Goal: Task Accomplishment & Management: Manage account settings

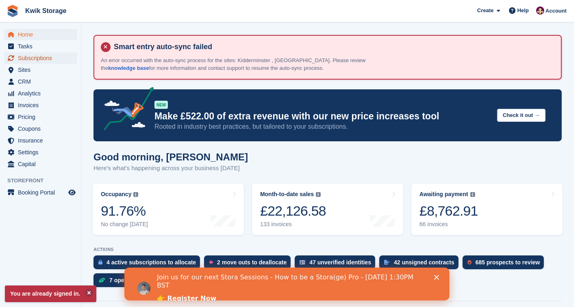
click at [62, 56] on span "Subscriptions" at bounding box center [42, 57] width 49 height 11
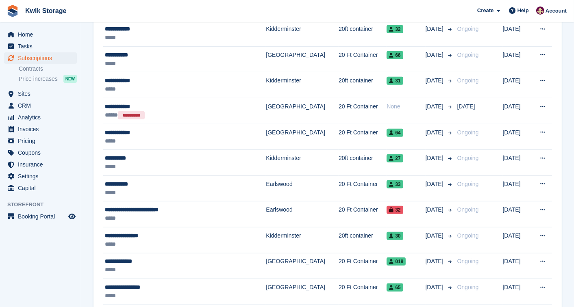
scroll to position [433, 0]
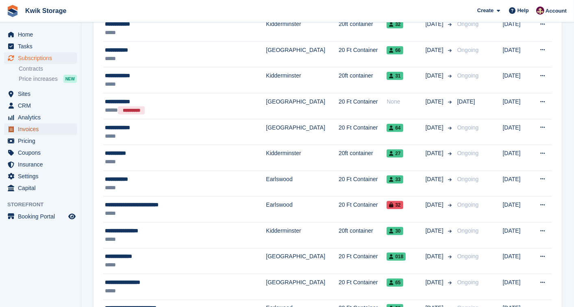
click at [54, 128] on span "Invoices" at bounding box center [42, 129] width 49 height 11
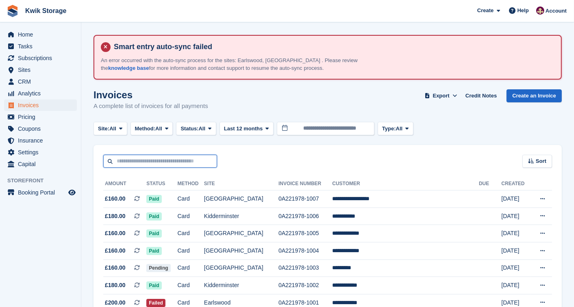
click at [150, 155] on input "text" at bounding box center [160, 161] width 114 height 13
type input "*****"
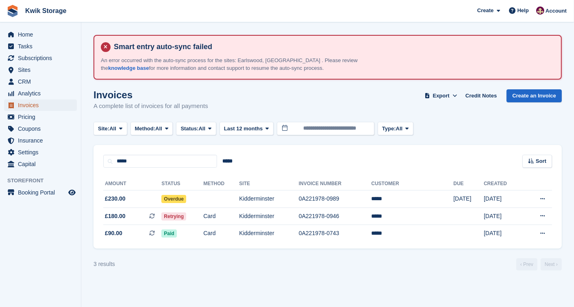
click at [54, 100] on span "Invoices" at bounding box center [42, 105] width 49 height 11
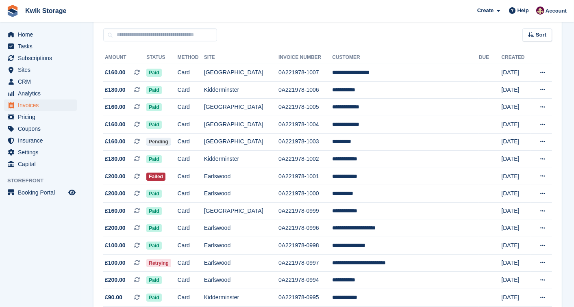
scroll to position [108, 0]
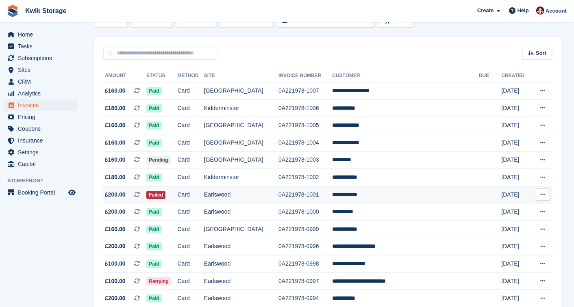
click at [127, 195] on span "£200.00 This is a recurring subscription invoice." at bounding box center [124, 195] width 43 height 9
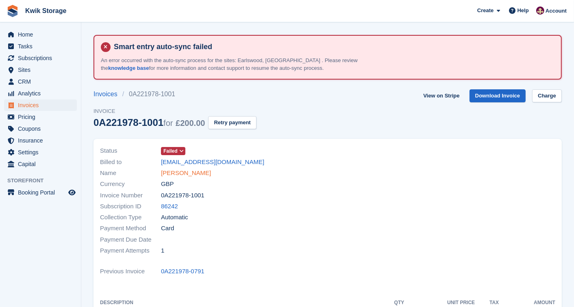
click at [190, 170] on link "George Brown" at bounding box center [186, 173] width 50 height 9
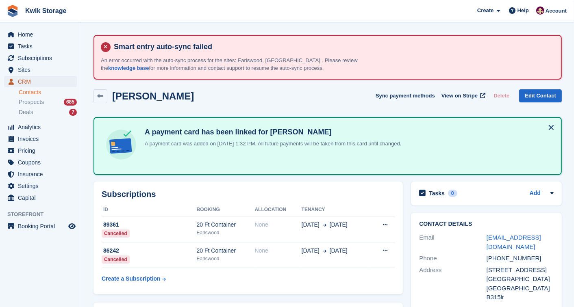
click at [60, 83] on span "CRM" at bounding box center [42, 81] width 49 height 11
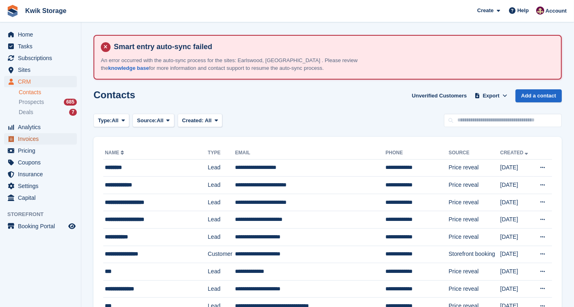
click at [47, 139] on span "Invoices" at bounding box center [42, 138] width 49 height 11
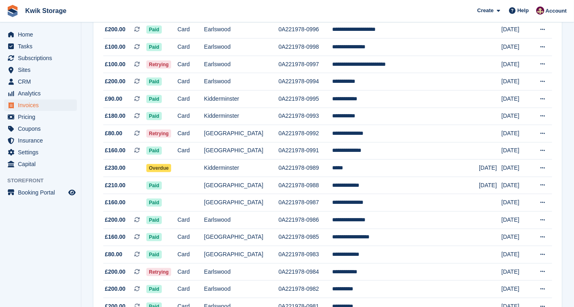
scroll to position [307, 0]
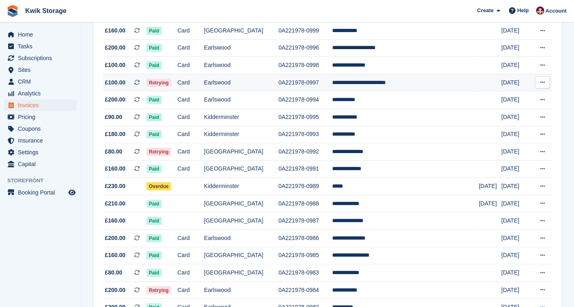
click at [278, 84] on td "Earlswood" at bounding box center [241, 82] width 74 height 17
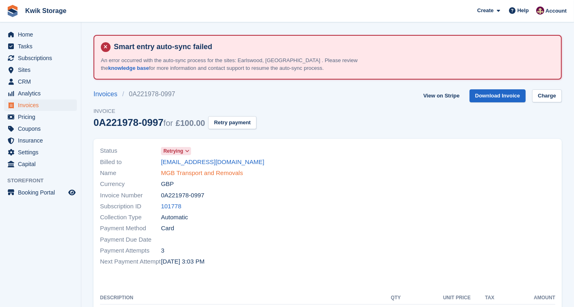
click at [217, 172] on link "MGB Transport and Removals" at bounding box center [202, 173] width 82 height 9
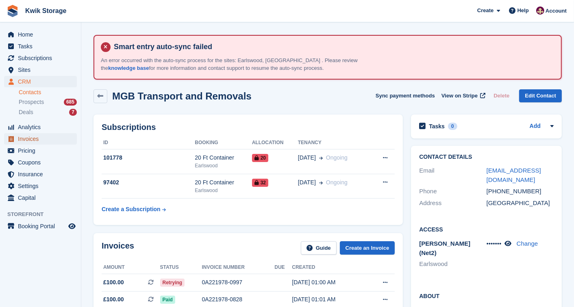
click at [46, 143] on span "Invoices" at bounding box center [42, 138] width 49 height 11
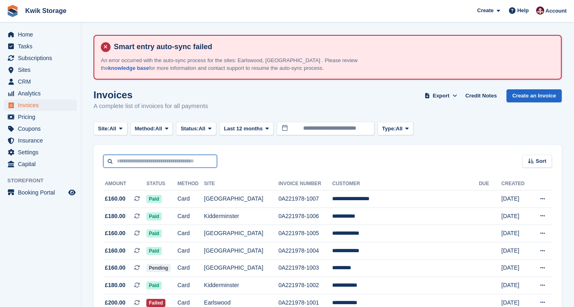
click at [125, 163] on input "text" at bounding box center [160, 161] width 114 height 13
type input "*******"
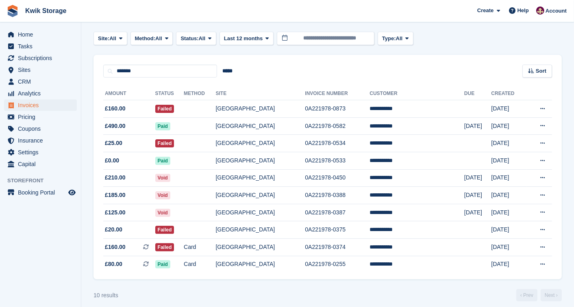
scroll to position [97, 0]
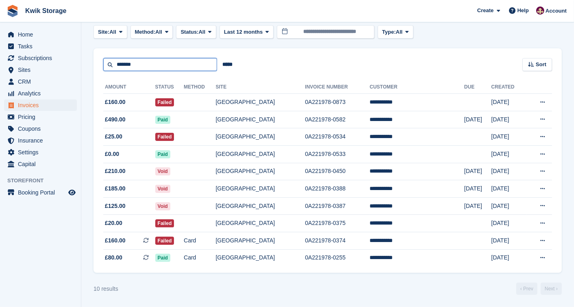
click at [137, 67] on input "*******" at bounding box center [160, 64] width 114 height 13
type input "*"
type input "*****"
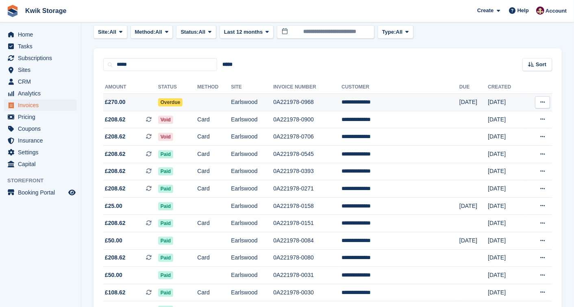
click at [153, 104] on span "£270.00" at bounding box center [130, 102] width 55 height 9
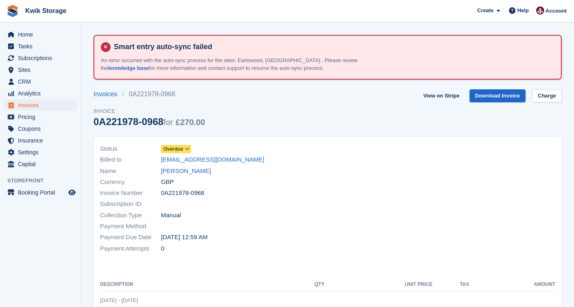
click at [175, 151] on span "Overdue" at bounding box center [173, 148] width 20 height 7
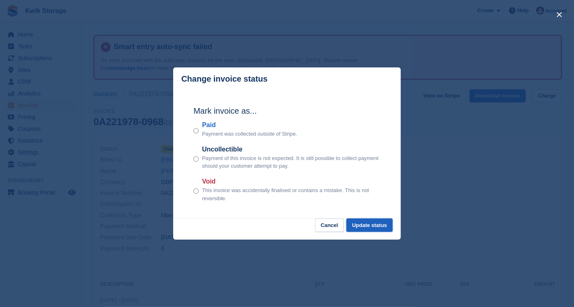
click at [375, 223] on button "Update status" at bounding box center [369, 225] width 46 height 13
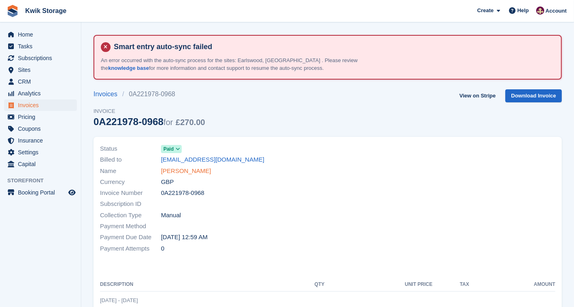
click at [175, 169] on link "[PERSON_NAME]" at bounding box center [186, 171] width 50 height 9
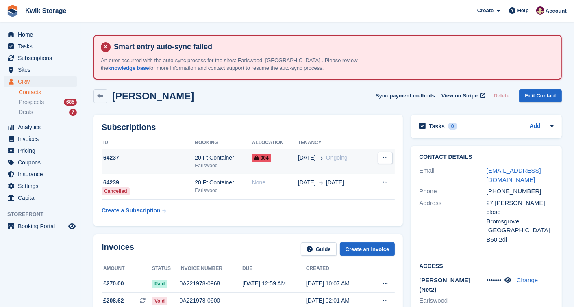
click at [383, 159] on icon at bounding box center [385, 157] width 4 height 5
click at [338, 150] on td "[DATE] Ongoing" at bounding box center [334, 162] width 72 height 25
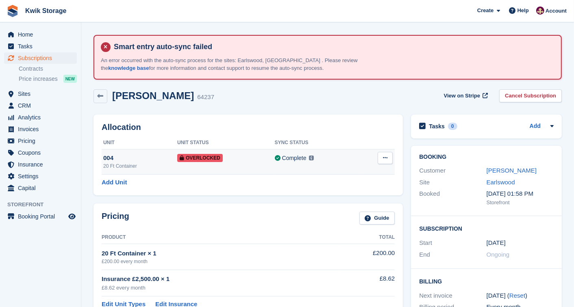
click at [387, 160] on button at bounding box center [384, 158] width 15 height 12
click at [382, 171] on p "Remove Overlock" at bounding box center [353, 174] width 71 height 11
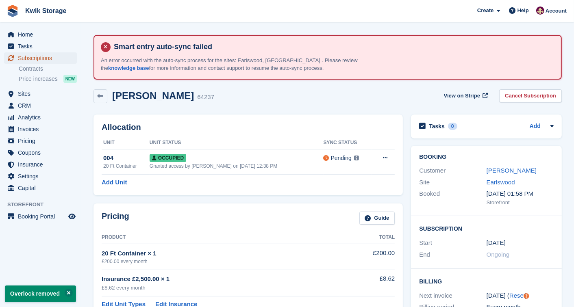
click at [44, 56] on span "Subscriptions" at bounding box center [42, 57] width 49 height 11
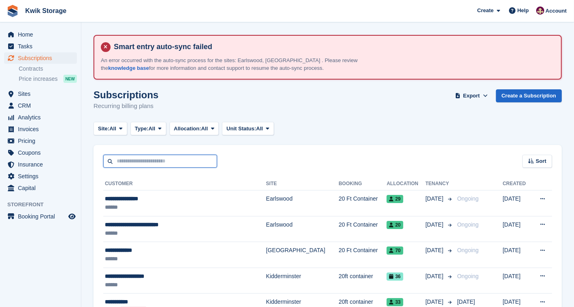
click at [206, 159] on input "text" at bounding box center [160, 161] width 114 height 13
type input "***"
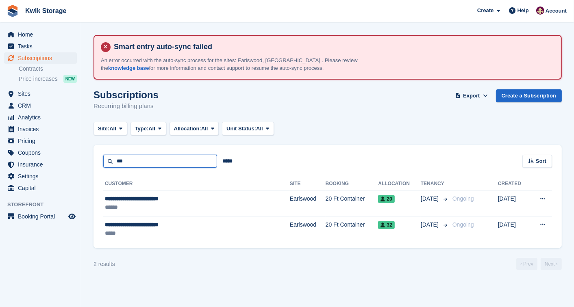
click at [157, 157] on input "***" at bounding box center [160, 161] width 114 height 13
type input "*"
type input "**"
click at [245, 137] on turbo-frame "Subscriptions Recurring billing plans Export Export Subscriptions Export a CSV …" at bounding box center [327, 179] width 468 height 181
click at [183, 164] on input "**" at bounding box center [160, 161] width 114 height 13
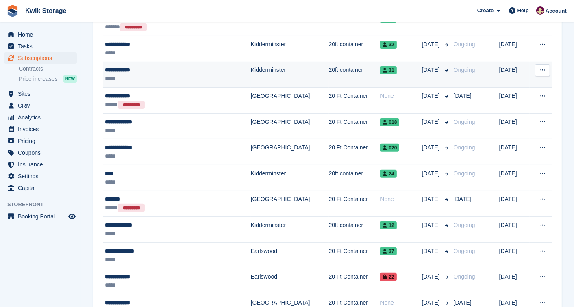
scroll to position [198, 0]
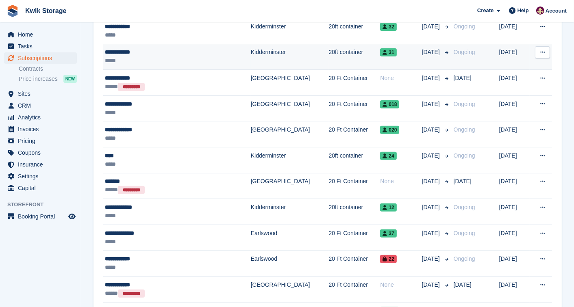
click at [172, 259] on div "**********" at bounding box center [160, 259] width 111 height 9
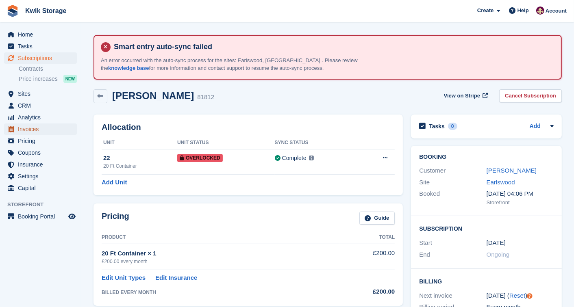
click at [51, 124] on span "Invoices" at bounding box center [42, 129] width 49 height 11
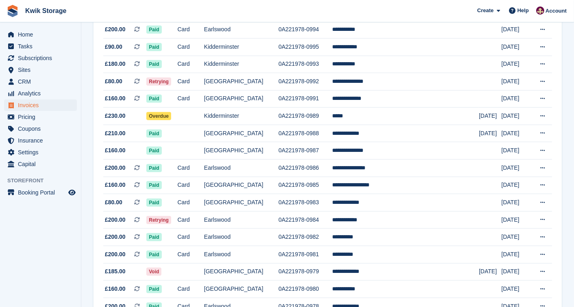
scroll to position [379, 0]
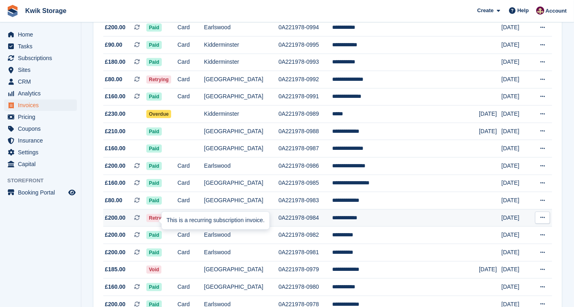
click at [187, 221] on div "This is a recurring subscription invoice." at bounding box center [216, 221] width 108 height 18
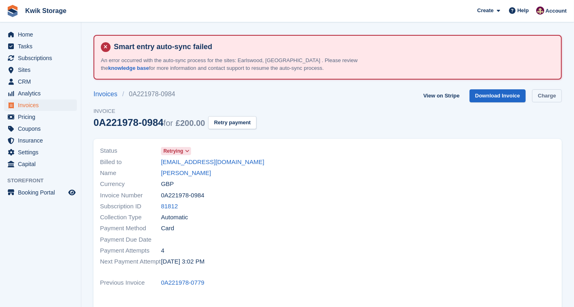
click at [537, 94] on link "Charge" at bounding box center [547, 95] width 30 height 13
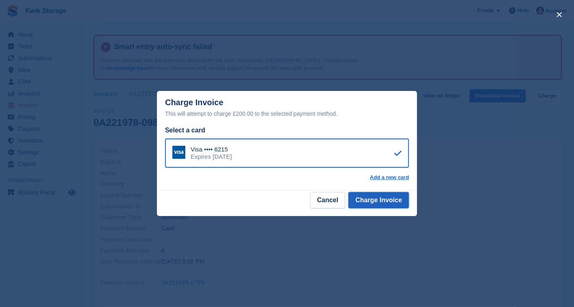
click at [384, 195] on button "Charge Invoice" at bounding box center [378, 200] width 61 height 16
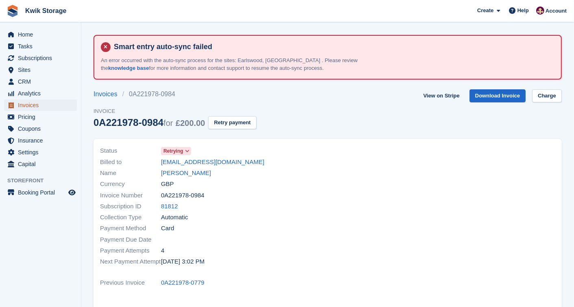
click at [63, 104] on span "Invoices" at bounding box center [42, 105] width 49 height 11
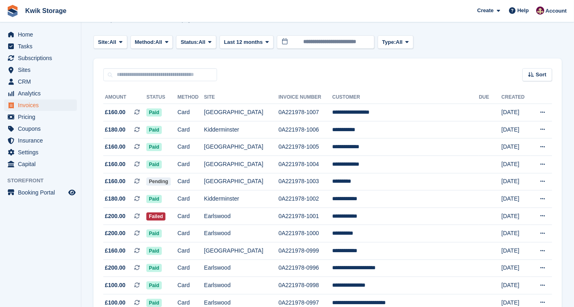
scroll to position [72, 0]
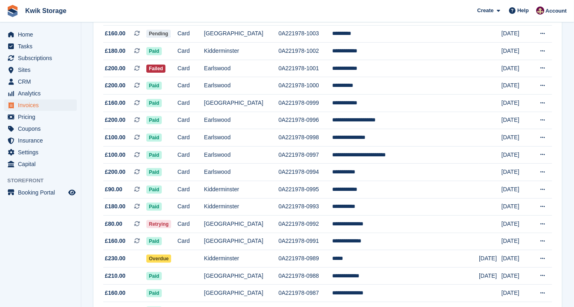
scroll to position [236, 0]
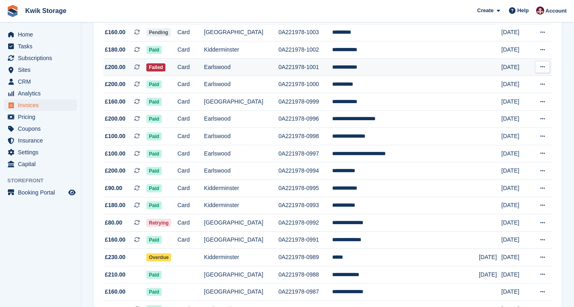
click at [115, 67] on span "£200.00" at bounding box center [115, 67] width 21 height 9
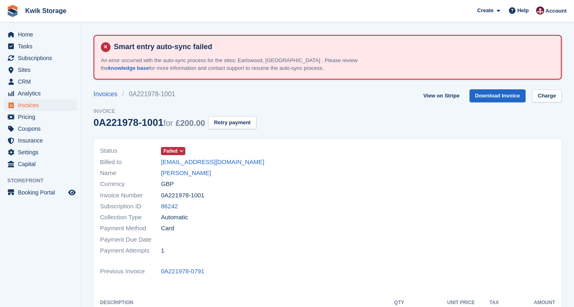
click at [171, 151] on span "Failed" at bounding box center [170, 150] width 14 height 7
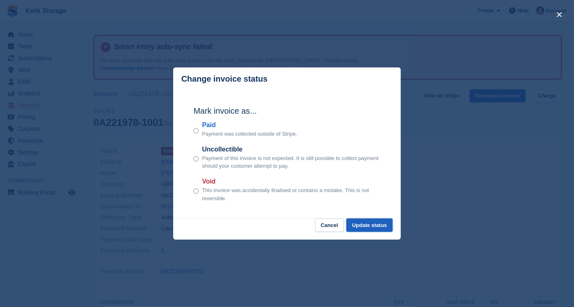
click at [374, 221] on button "Update status" at bounding box center [369, 225] width 46 height 13
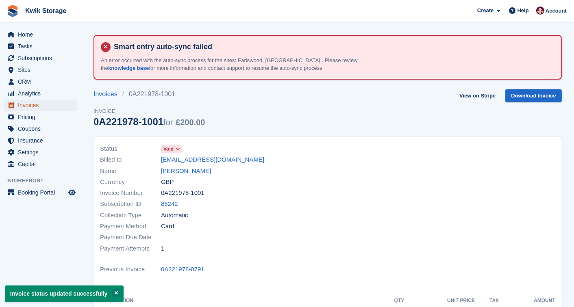
click at [39, 111] on span "Invoices" at bounding box center [42, 105] width 49 height 11
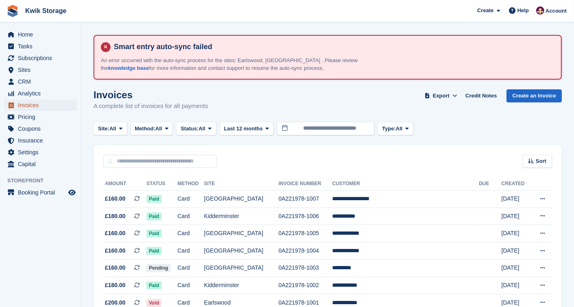
click at [39, 111] on span "Invoices" at bounding box center [42, 105] width 49 height 11
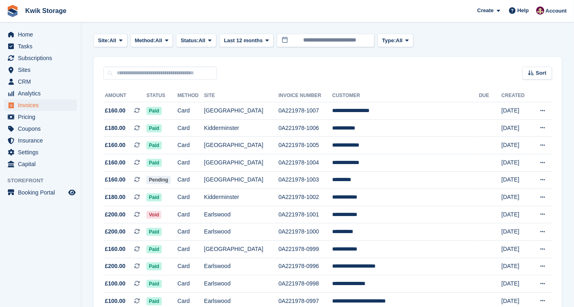
scroll to position [90, 0]
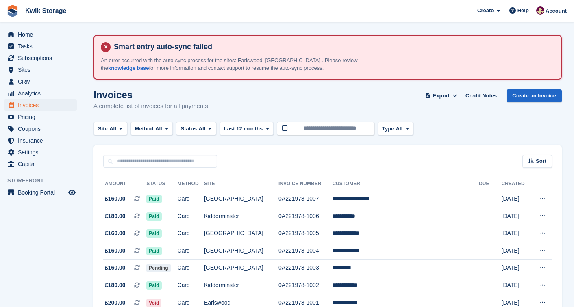
scroll to position [90, 0]
